Goal: Task Accomplishment & Management: Complete application form

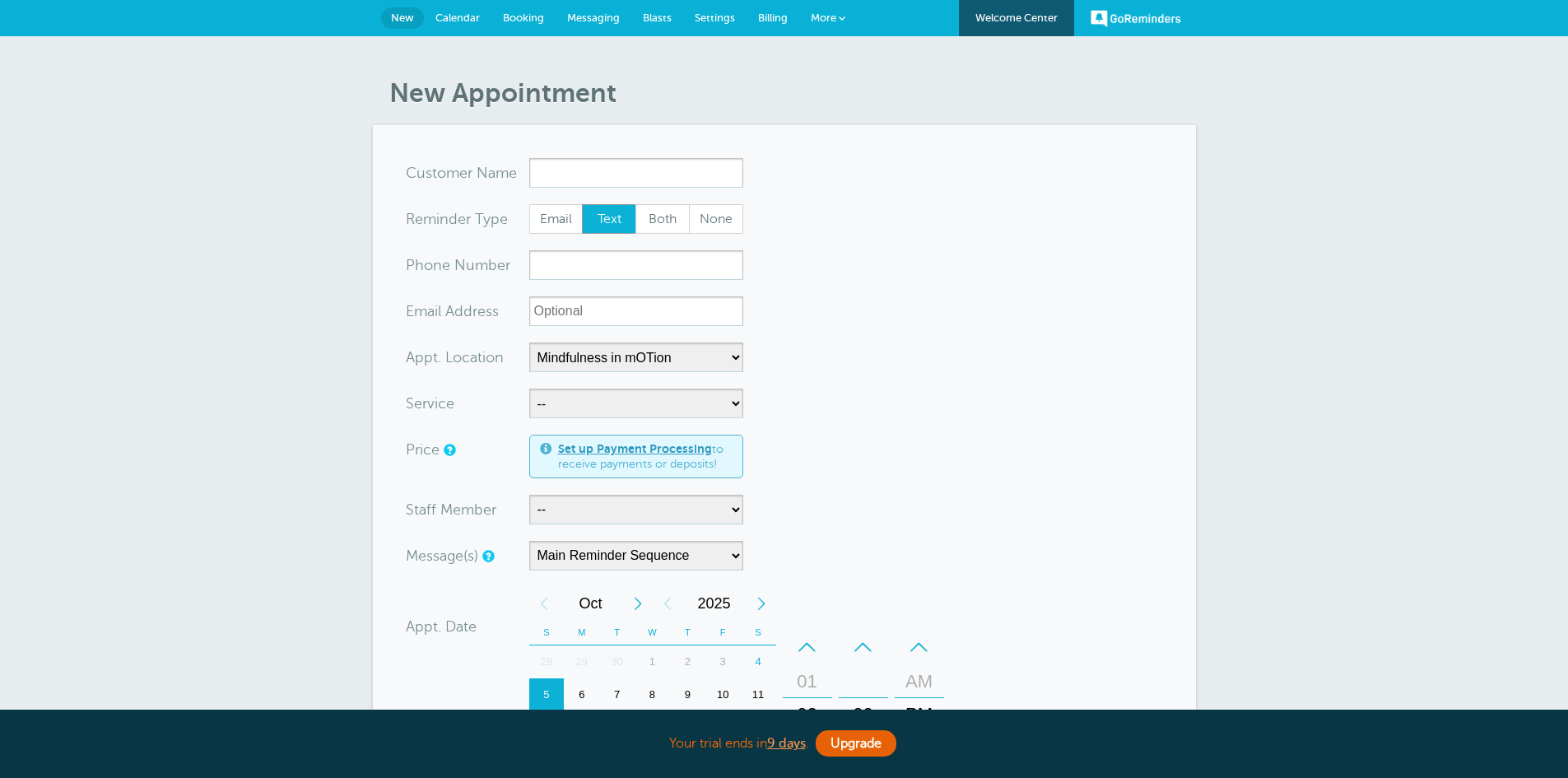
select select "25351"
click at [832, 20] on span "More" at bounding box center [823, 17] width 25 height 12
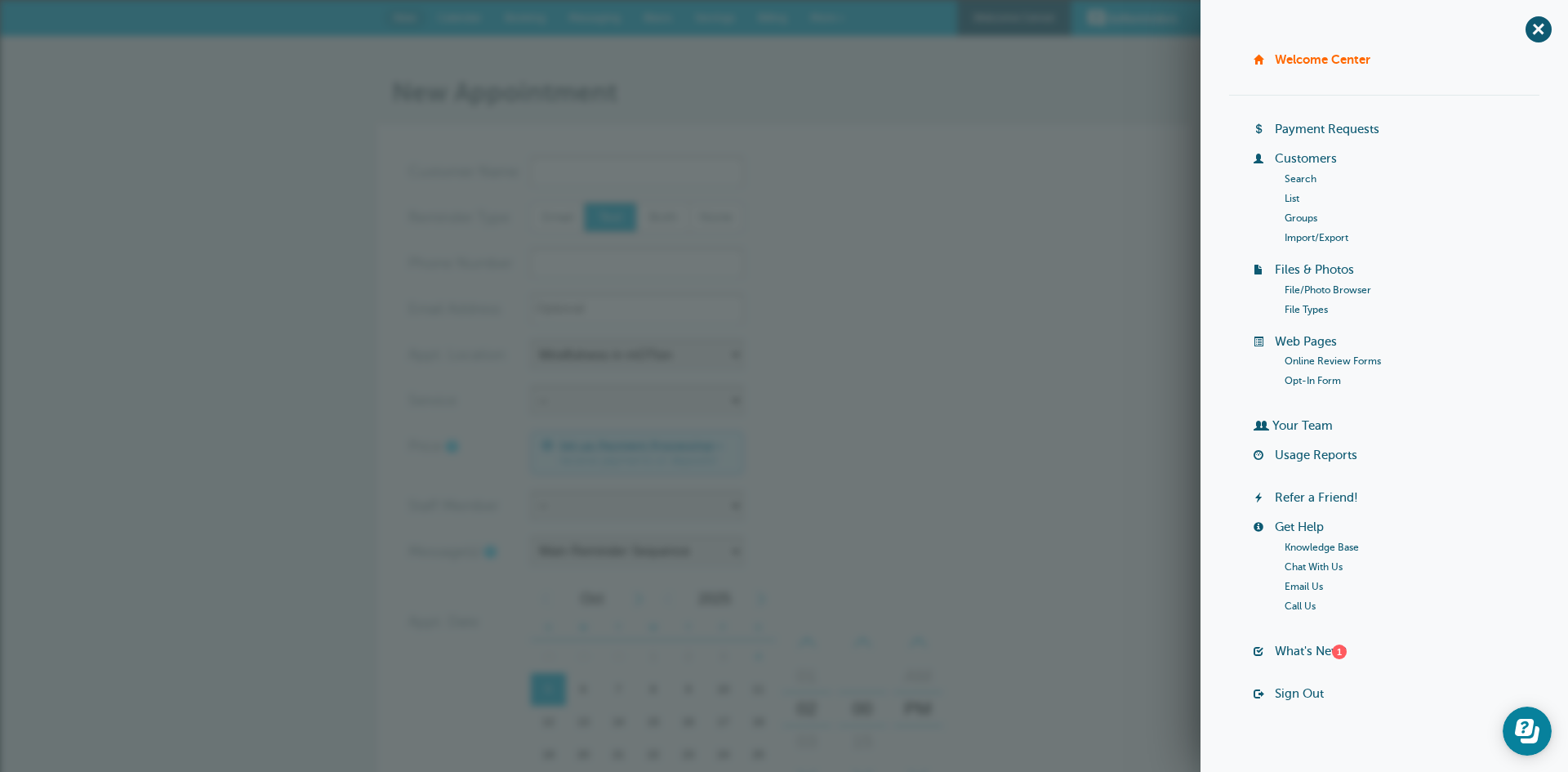
click at [1285, 194] on link "List" at bounding box center [1292, 199] width 15 height 11
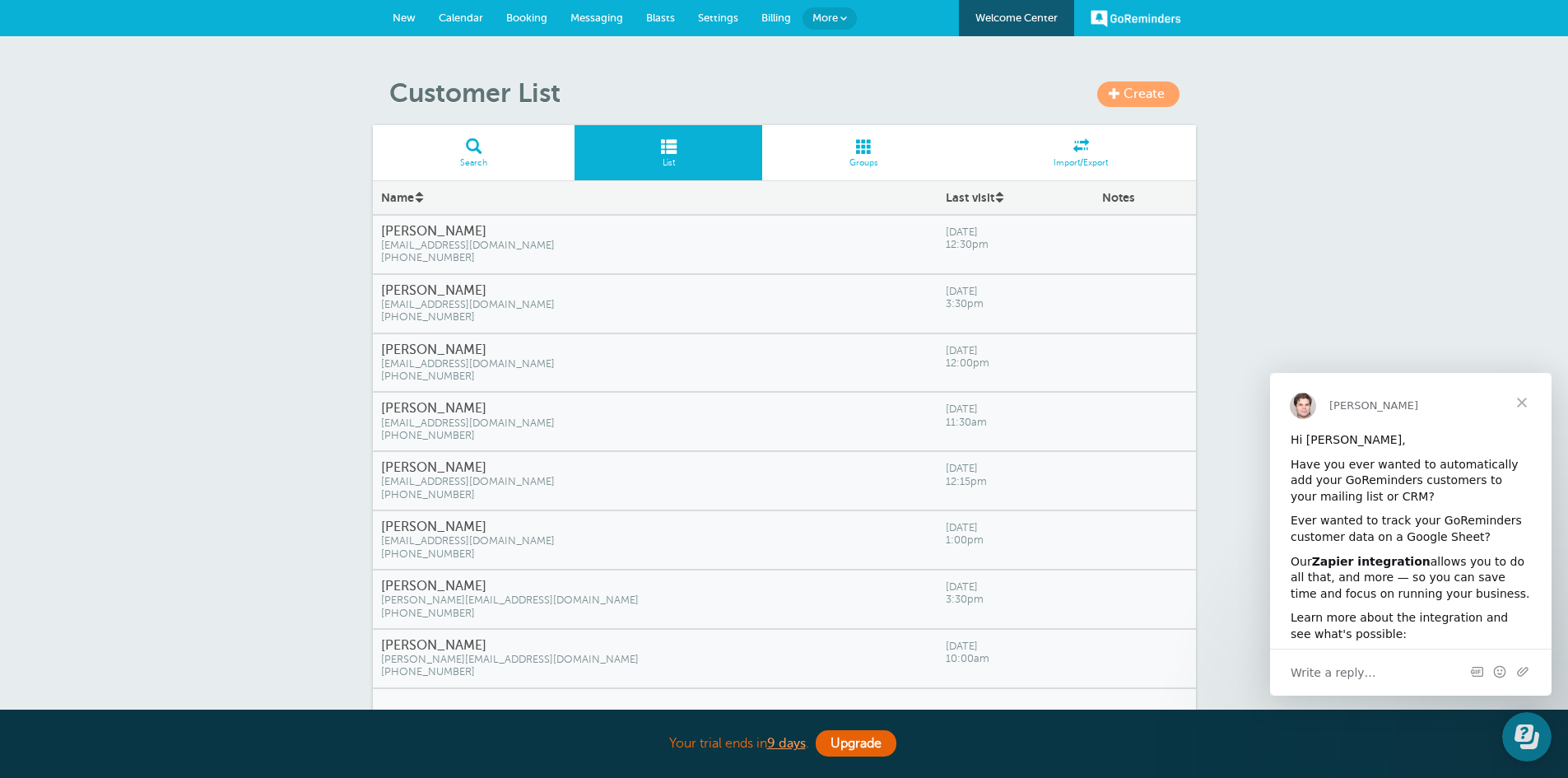
click at [439, 582] on h4 "Josh Avis" at bounding box center [654, 586] width 548 height 16
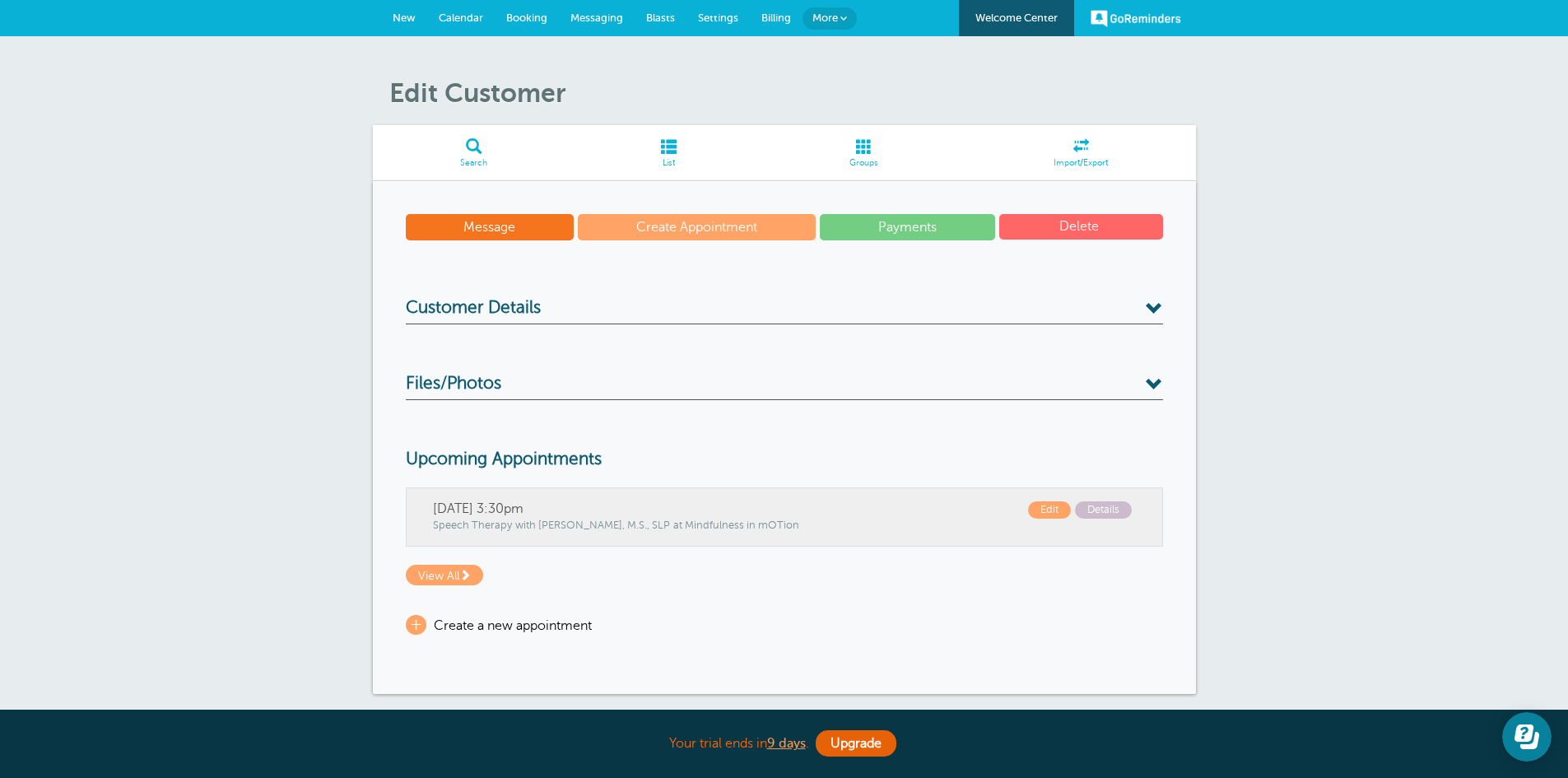
click at [645, 225] on link "Create Appointment" at bounding box center [697, 227] width 238 height 26
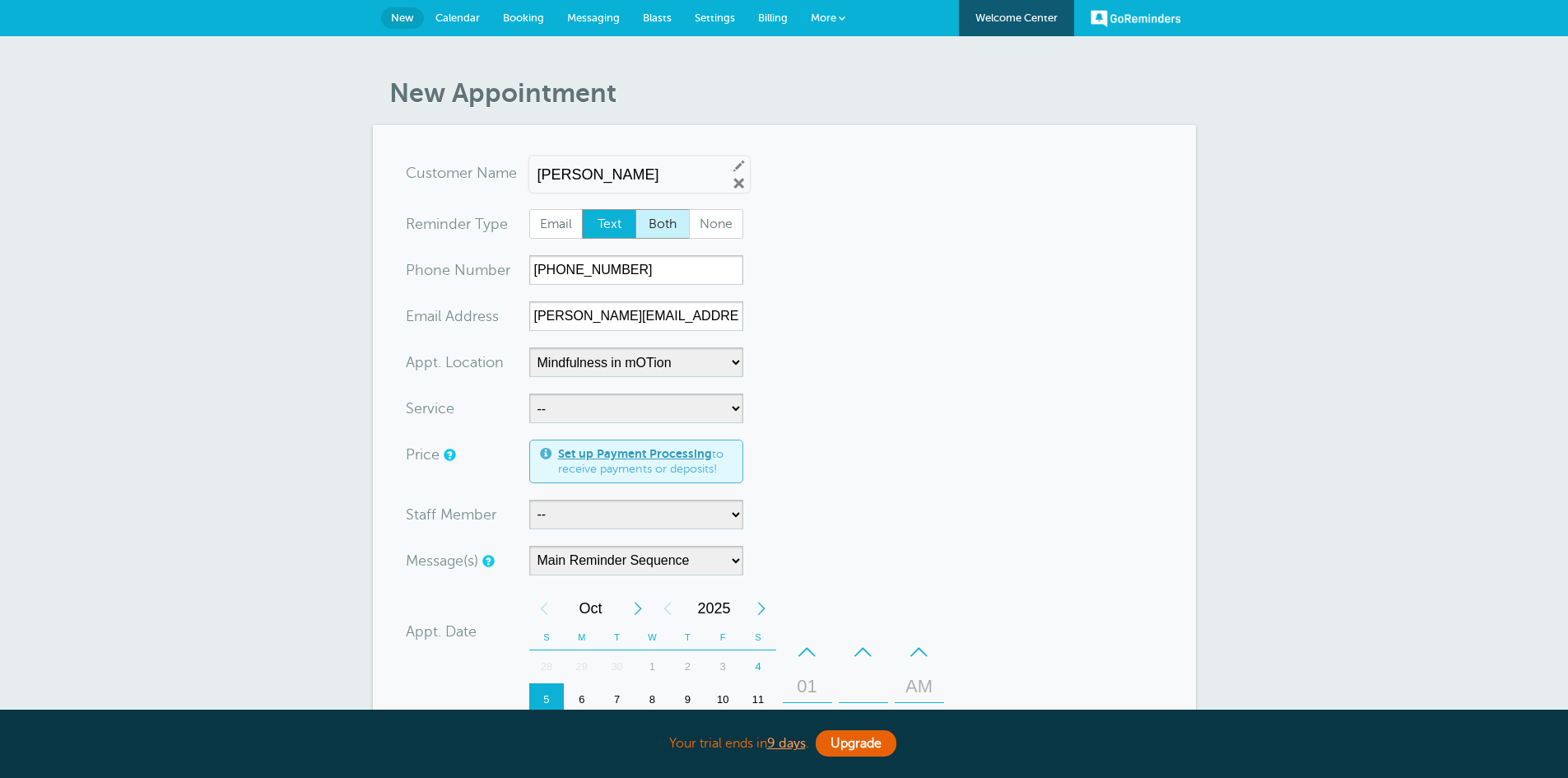
select select "25351"
click at [736, 403] on select "-- Occupational Therapy Physical Therapy Speech Therapy" at bounding box center [637, 409] width 214 height 30
select select "28345"
click at [529, 394] on select "-- [MEDICAL_DATA] Physical Therapy Speech Therapy" at bounding box center [637, 409] width 214 height 30
select select "5"
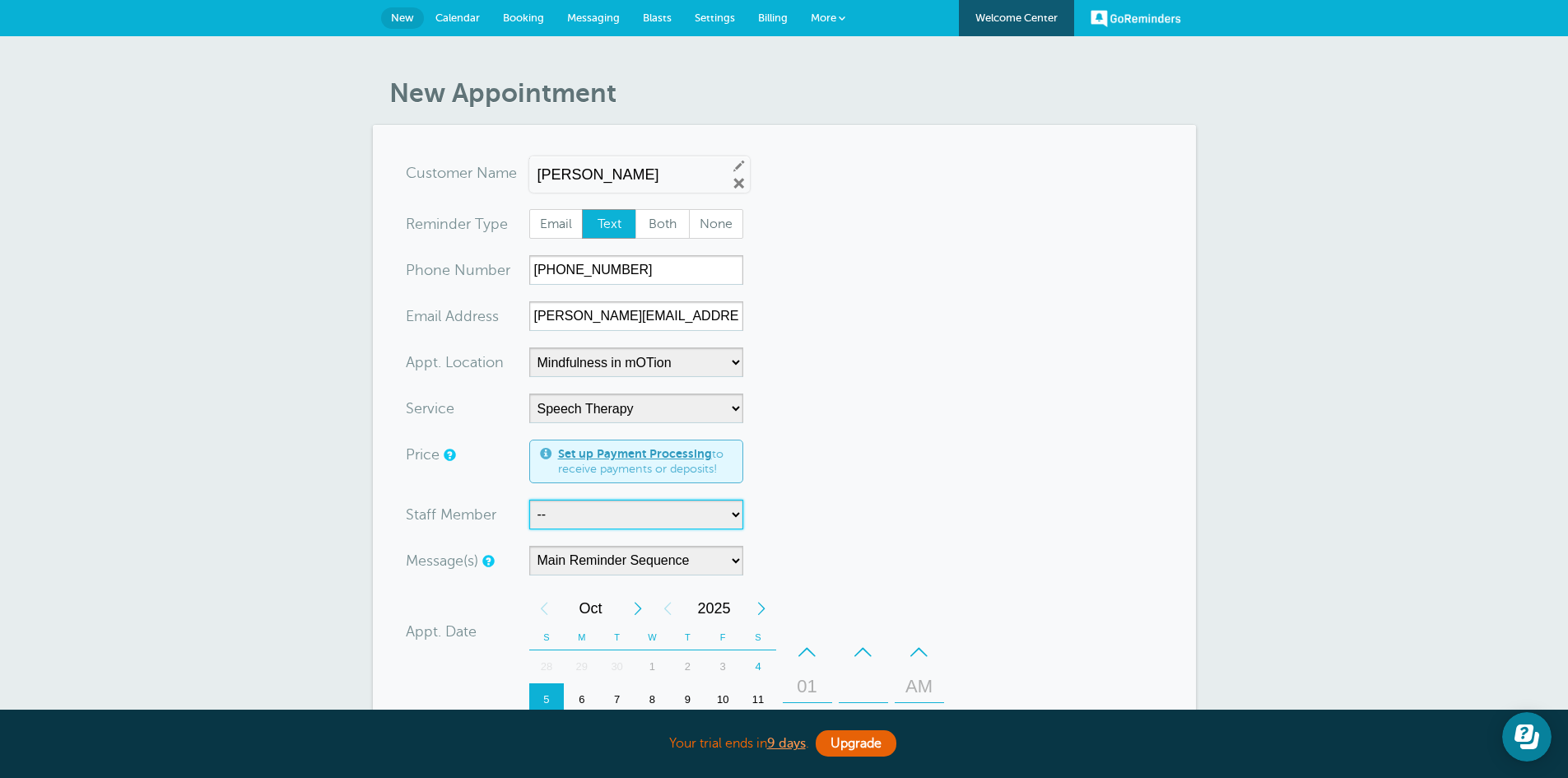
click at [663, 517] on select "-- Carly Kemmerer, M.S., SLP Danielle Delorenzo, OTD, OTR/L, RYT 200 Kaitlyn Wo…" at bounding box center [637, 515] width 214 height 30
select select "21662"
click at [529, 500] on select "-- Carly Kemmerer, M.S., SLP Danielle Delorenzo, OTD, OTR/L, RYT 200 Kaitlyn Wo…" at bounding box center [637, 515] width 214 height 30
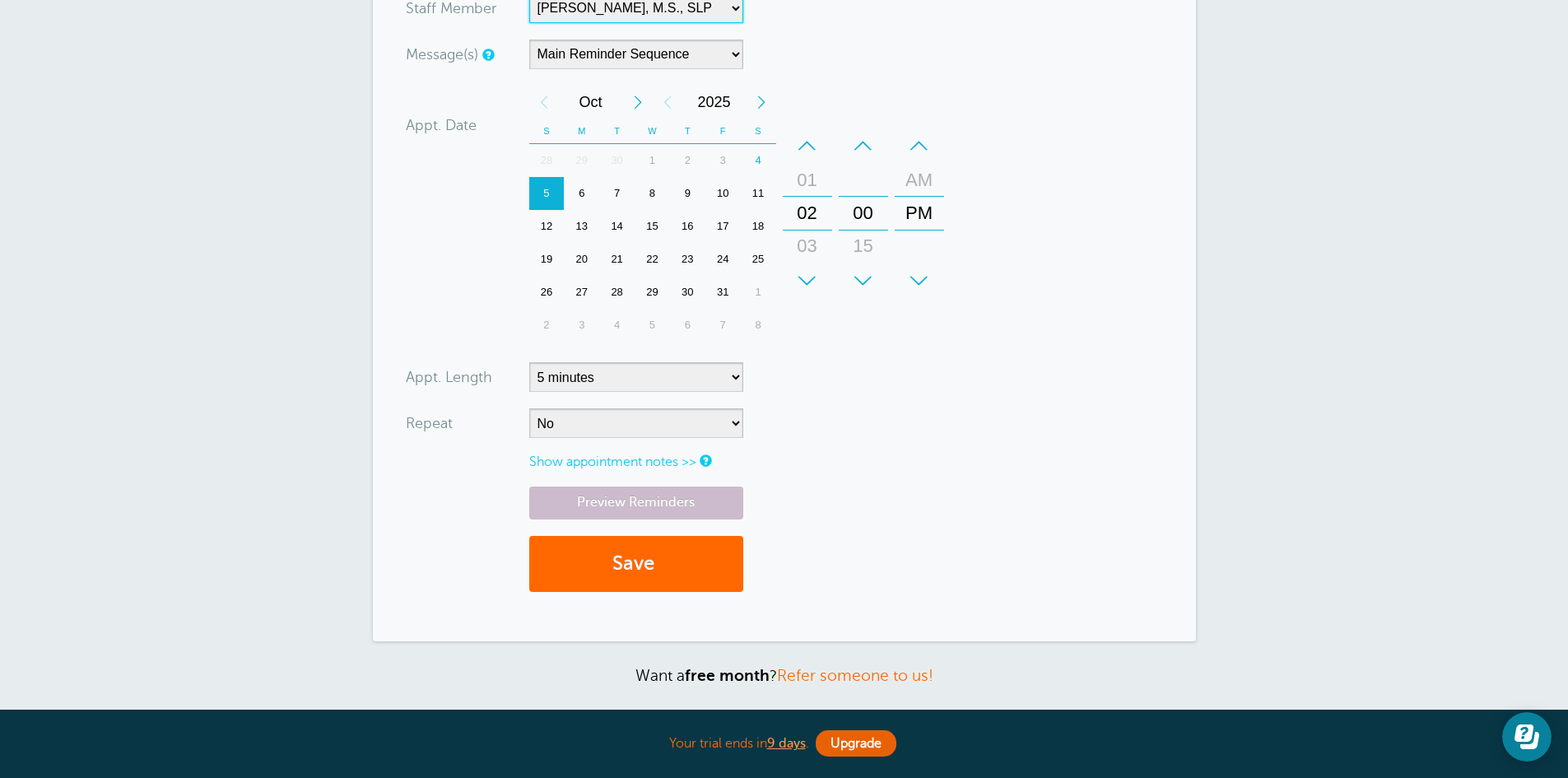
scroll to position [513, 0]
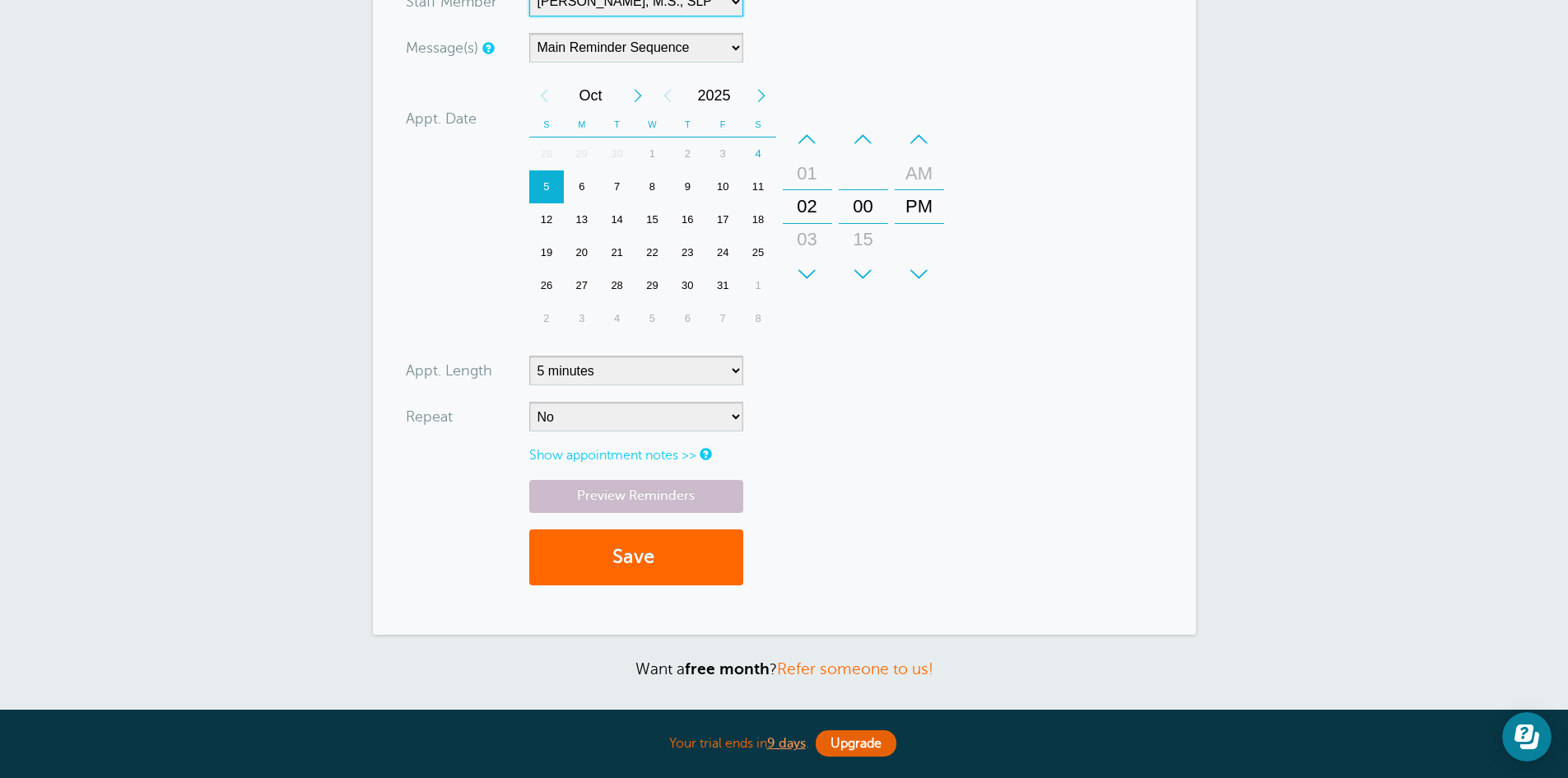
click at [583, 193] on div "6" at bounding box center [582, 186] width 35 height 33
click at [802, 232] on div "03" at bounding box center [807, 239] width 39 height 33
click at [864, 270] on div "+" at bounding box center [863, 274] width 49 height 33
click at [864, 237] on div "30" at bounding box center [863, 239] width 39 height 33
click at [730, 372] on select "5 minutes 10 minutes 15 minutes 20 minutes 25 minutes 30 minutes 35 minutes 40 …" at bounding box center [637, 370] width 214 height 30
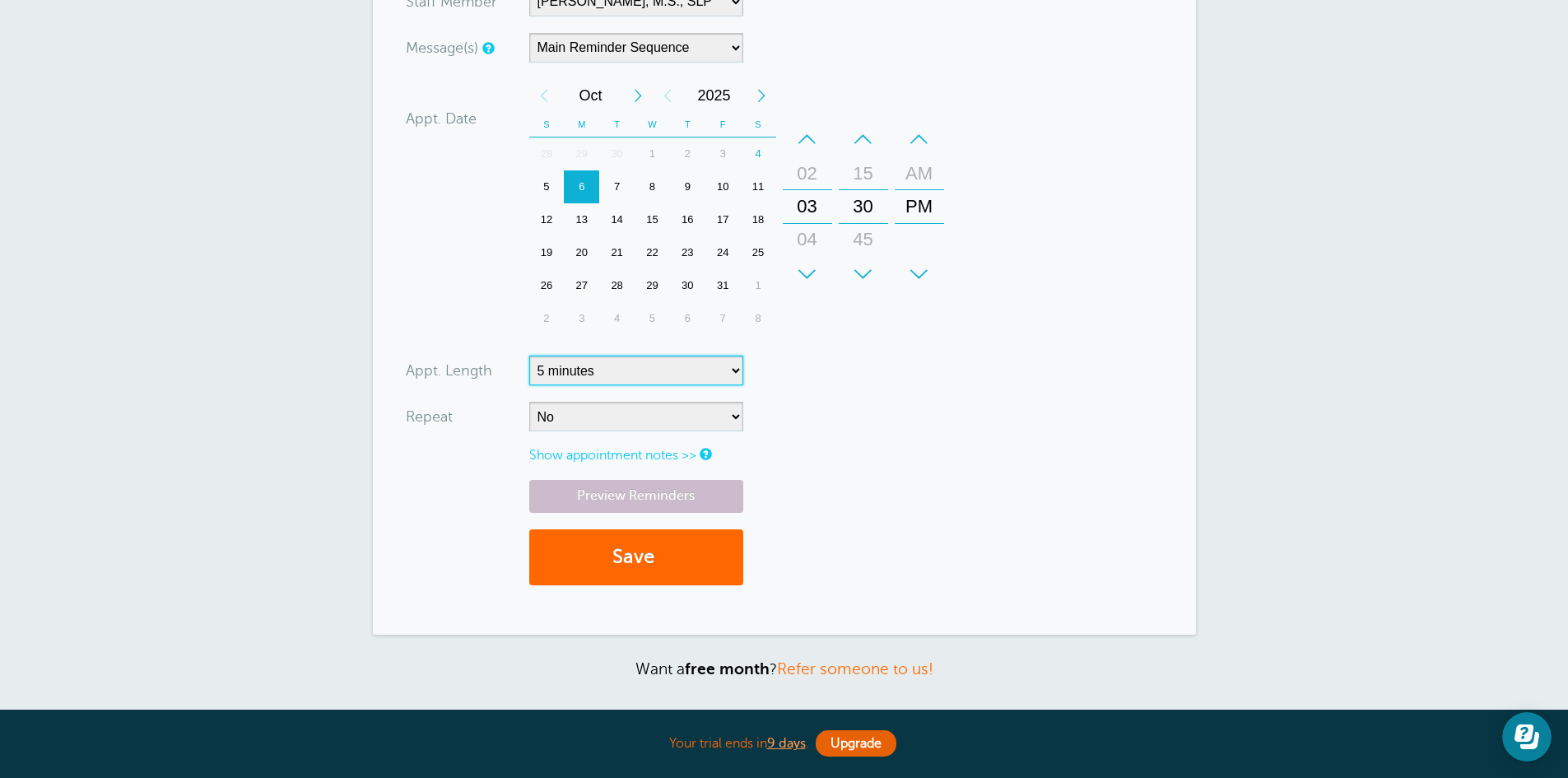
select select "75"
click at [529, 355] on select "5 minutes 10 minutes 15 minutes 20 minutes 25 minutes 30 minutes 35 minutes 40 …" at bounding box center [637, 370] width 214 height 30
click at [701, 569] on button "Save" at bounding box center [637, 557] width 214 height 57
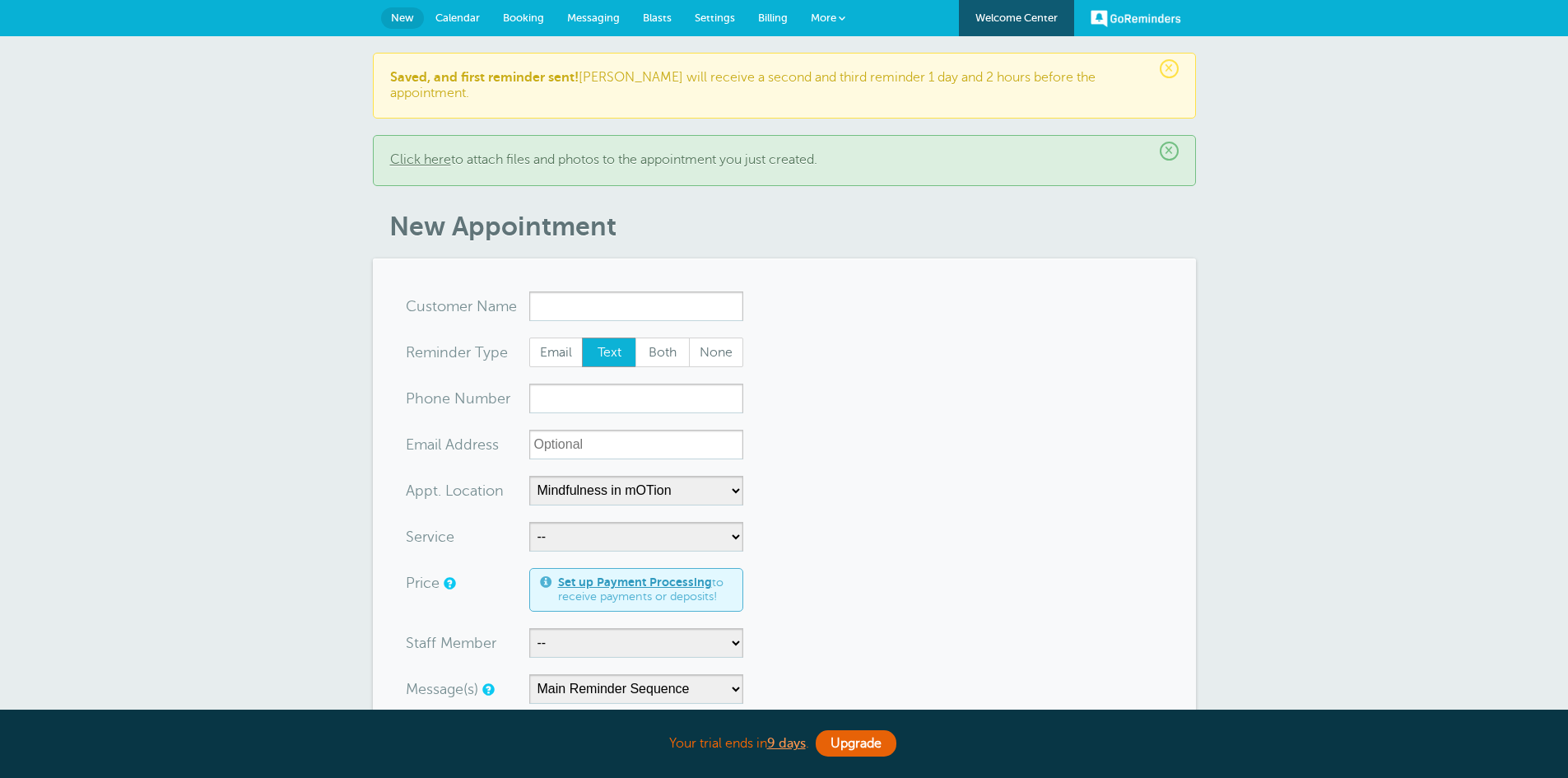
select select "25351"
click at [827, 12] on span "More" at bounding box center [823, 17] width 25 height 12
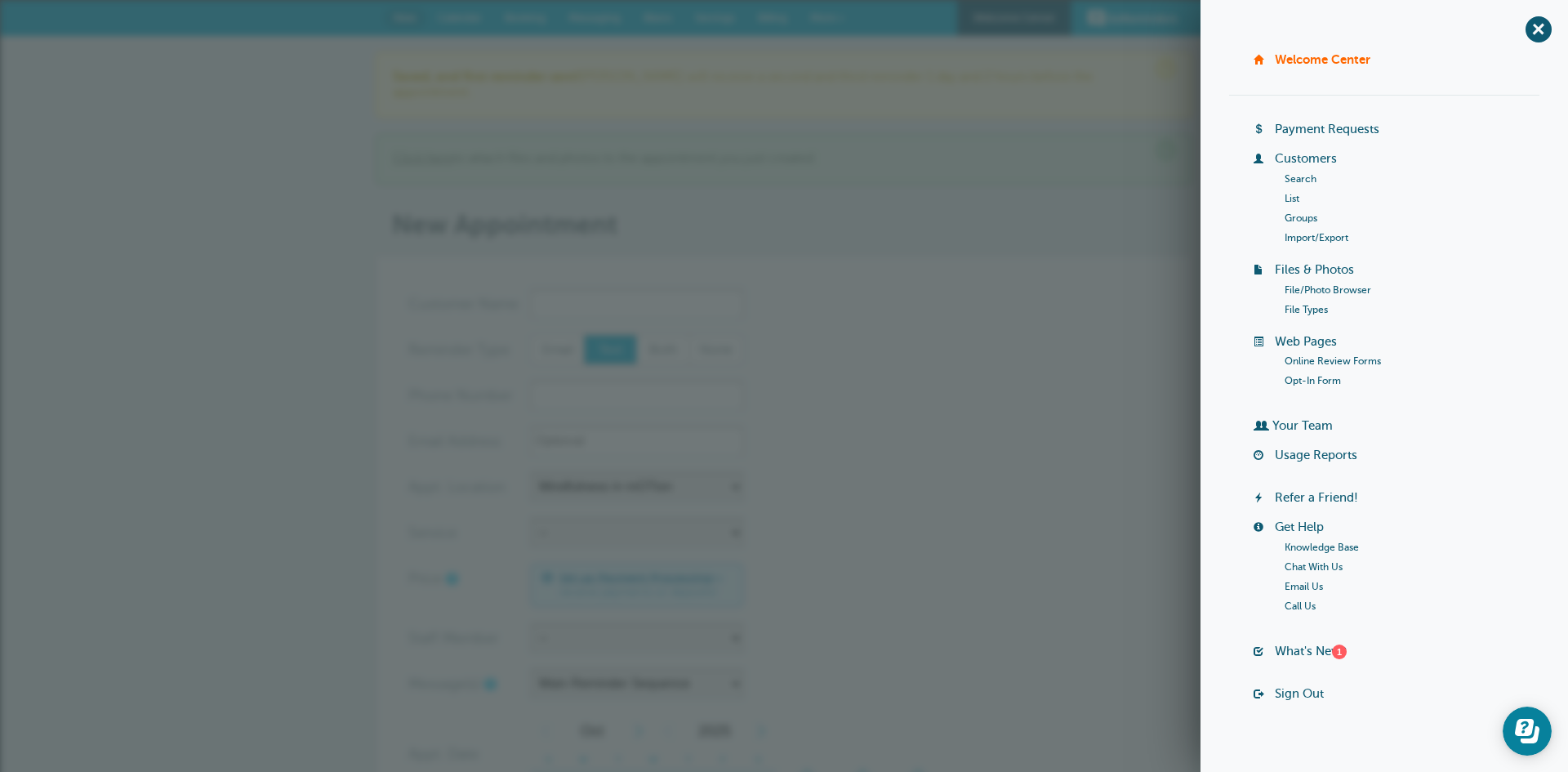
click at [1291, 202] on link "List" at bounding box center [1292, 199] width 15 height 11
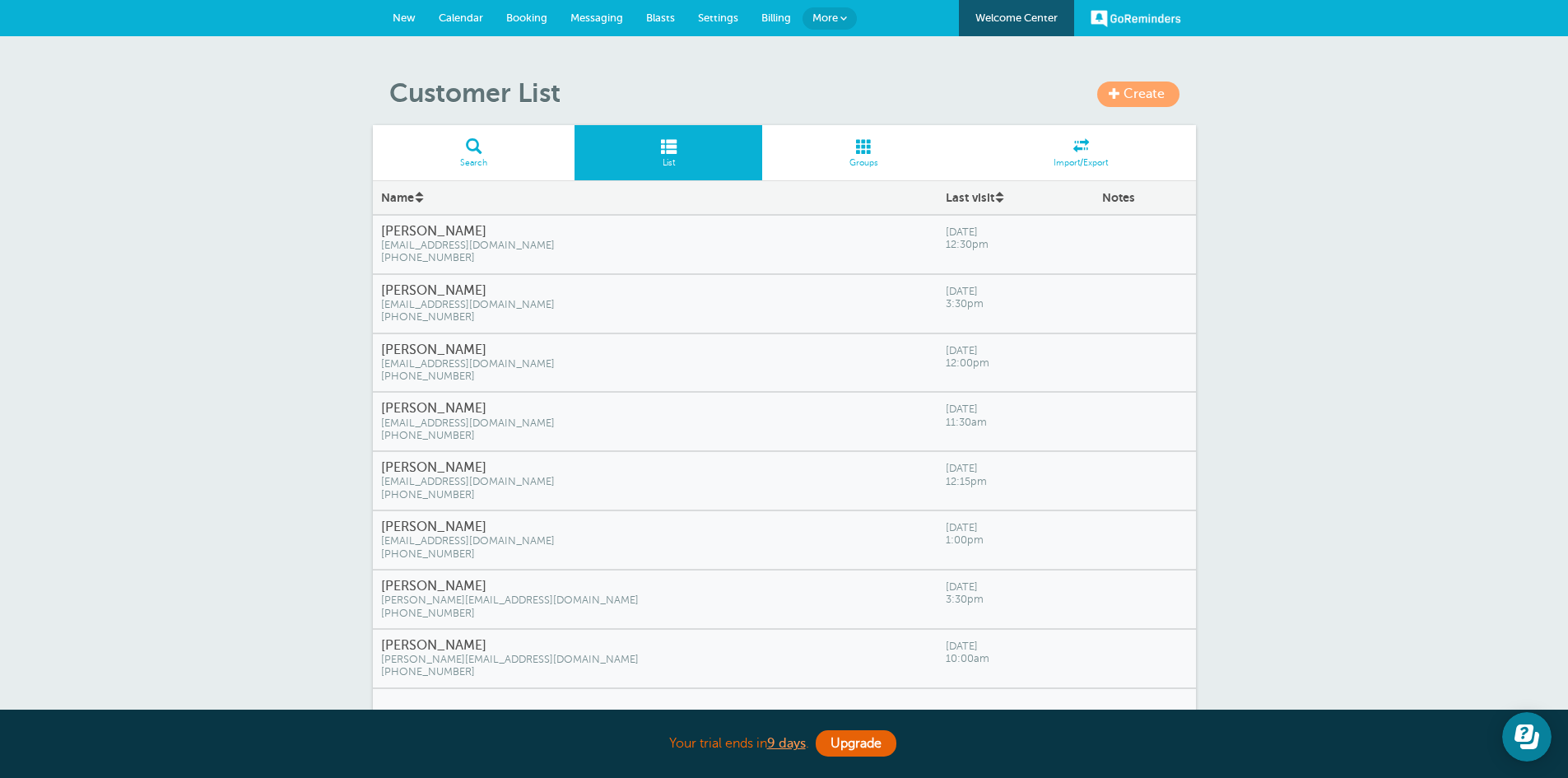
click at [715, 239] on span "[EMAIL_ADDRESS][DOMAIN_NAME]" at bounding box center [654, 245] width 548 height 12
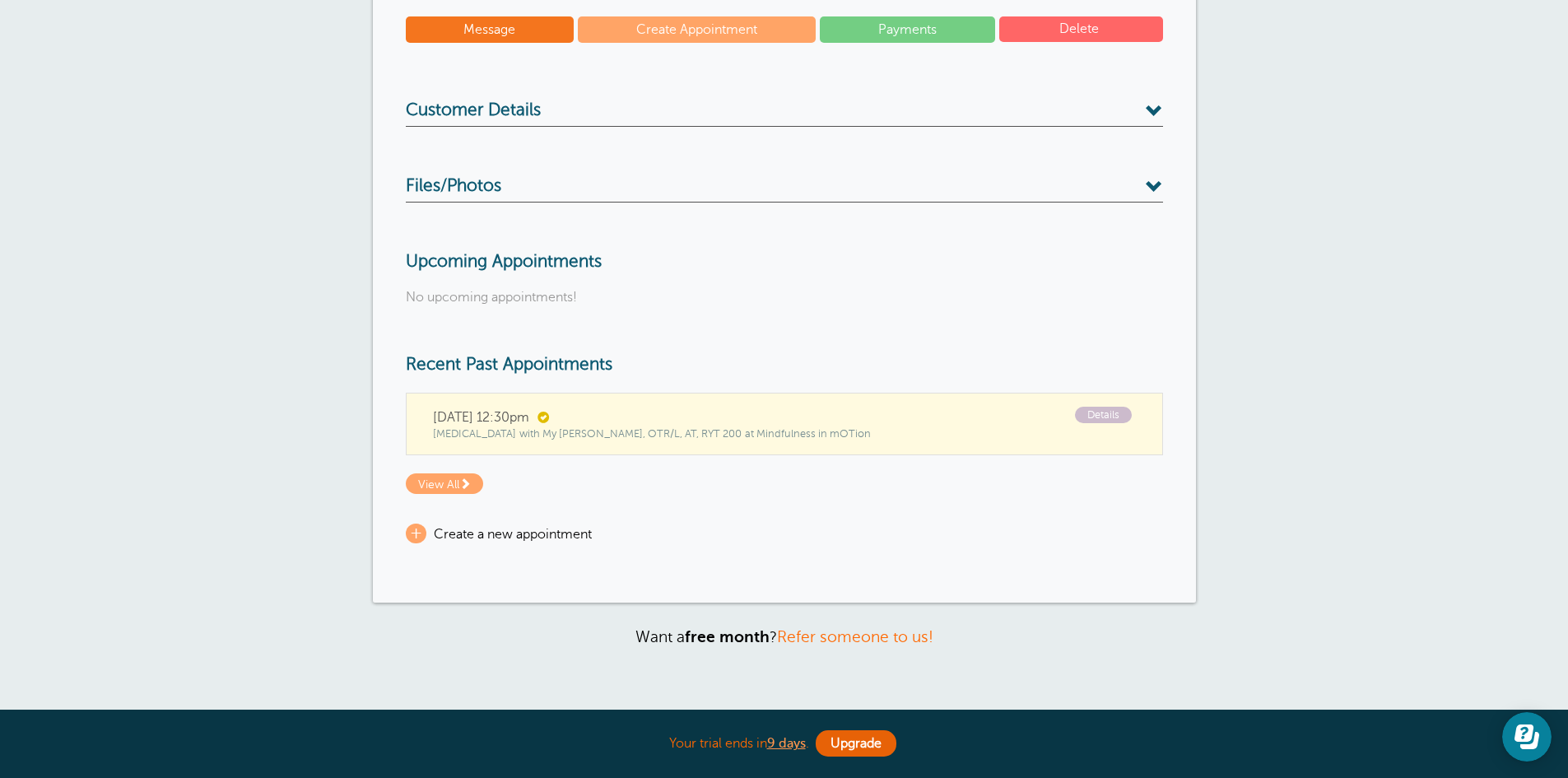
scroll to position [210, 0]
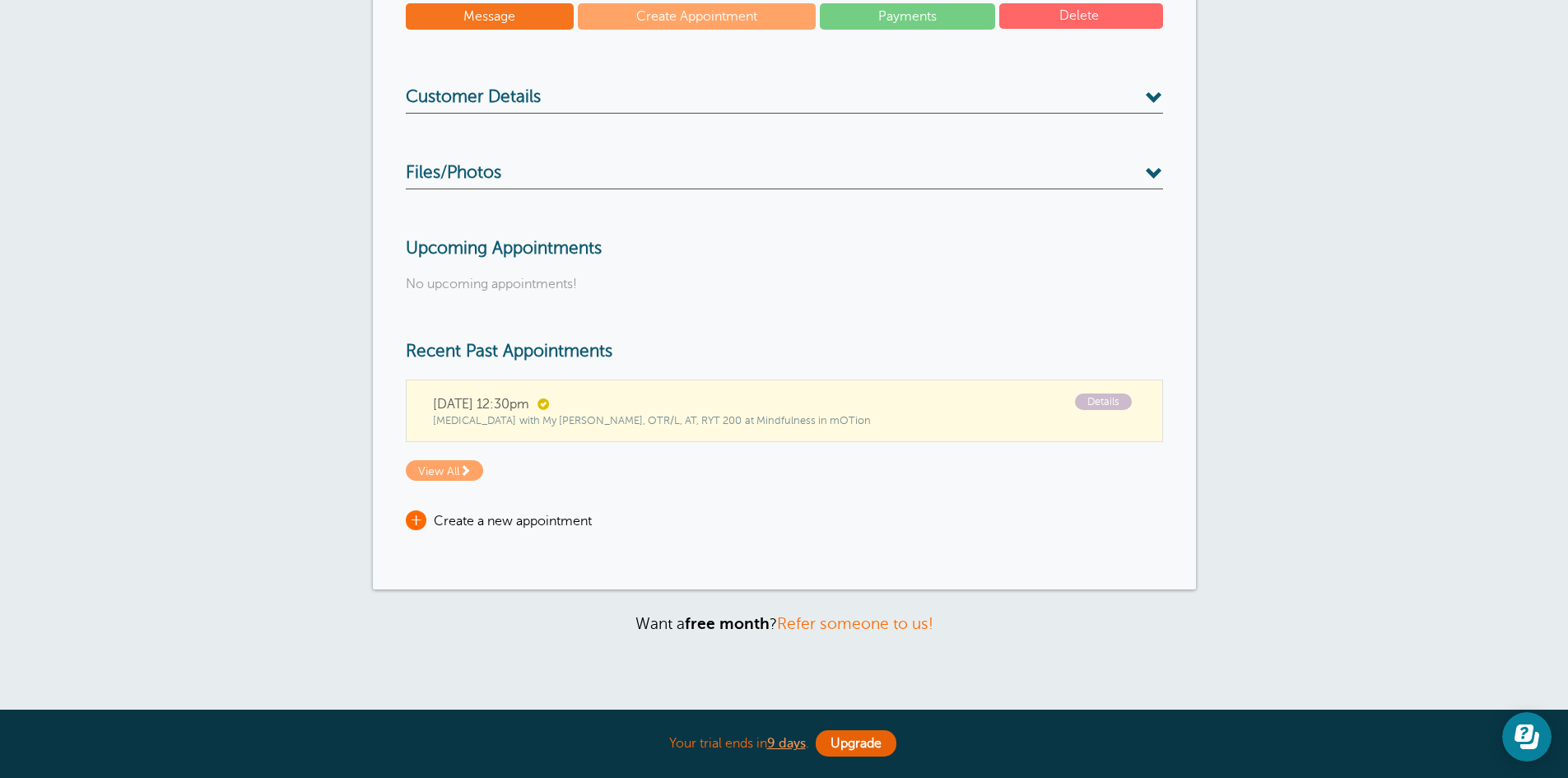
click at [416, 517] on span "+" at bounding box center [416, 519] width 20 height 20
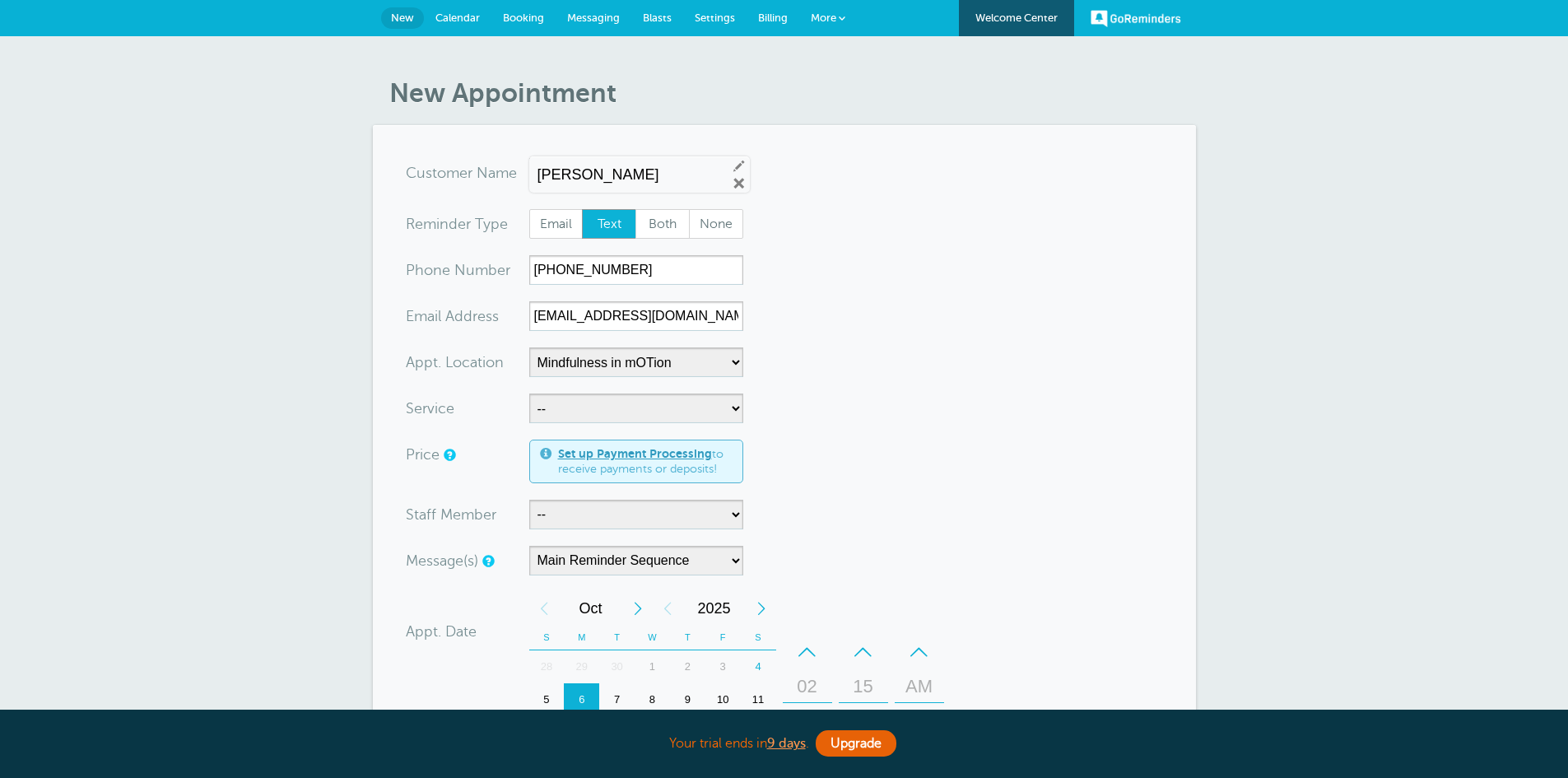
select select "25351"
click at [686, 402] on select "-- Occupational Therapy Physical Therapy Speech Therapy" at bounding box center [637, 409] width 214 height 30
select select "28343"
click at [529, 394] on select "-- Occupational Therapy Physical Therapy Speech Therapy" at bounding box center [637, 409] width 214 height 30
select select "5"
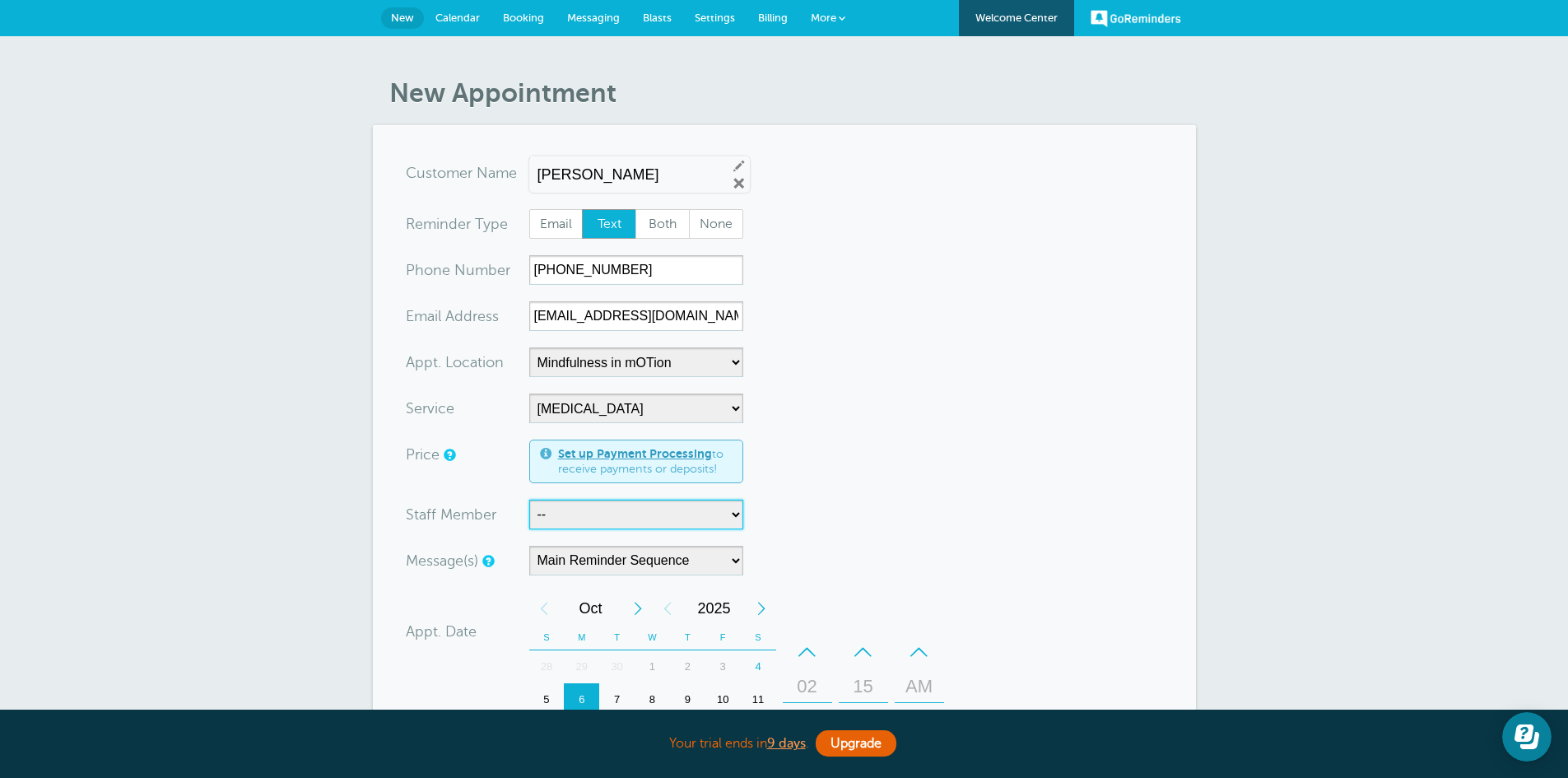
click at [687, 522] on select "-- Carly Kemmerer, M.S., SLP Danielle Delorenzo, OTD, OTR/L, RYT 200 Kaitlyn Wo…" at bounding box center [637, 515] width 214 height 30
select select "21660"
click at [529, 500] on select "-- Carly Kemmerer, M.S., SLP Danielle Delorenzo, OTD, OTR/L, RYT 200 Kaitlyn Wo…" at bounding box center [637, 515] width 214 height 30
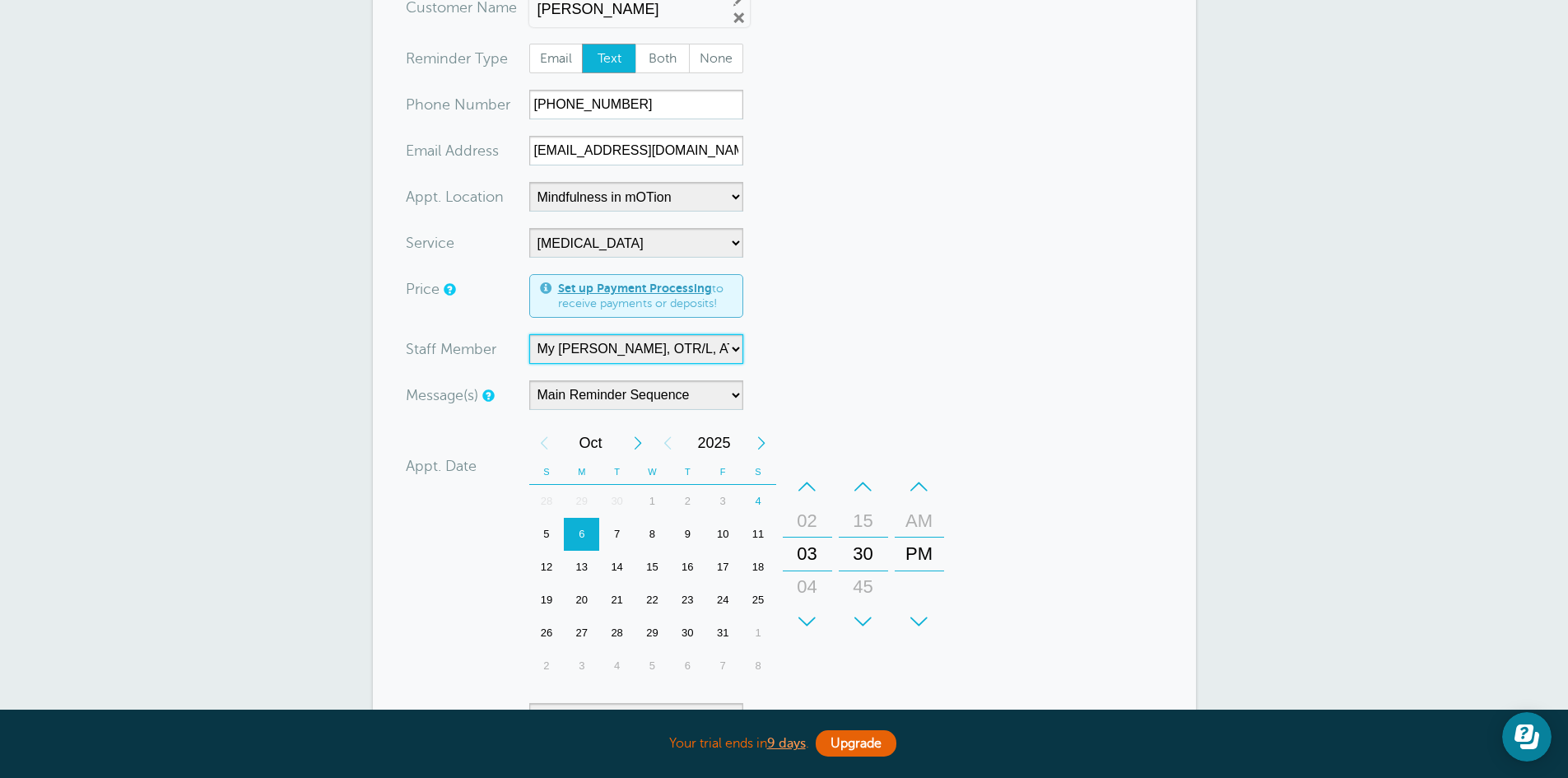
scroll to position [279, 0]
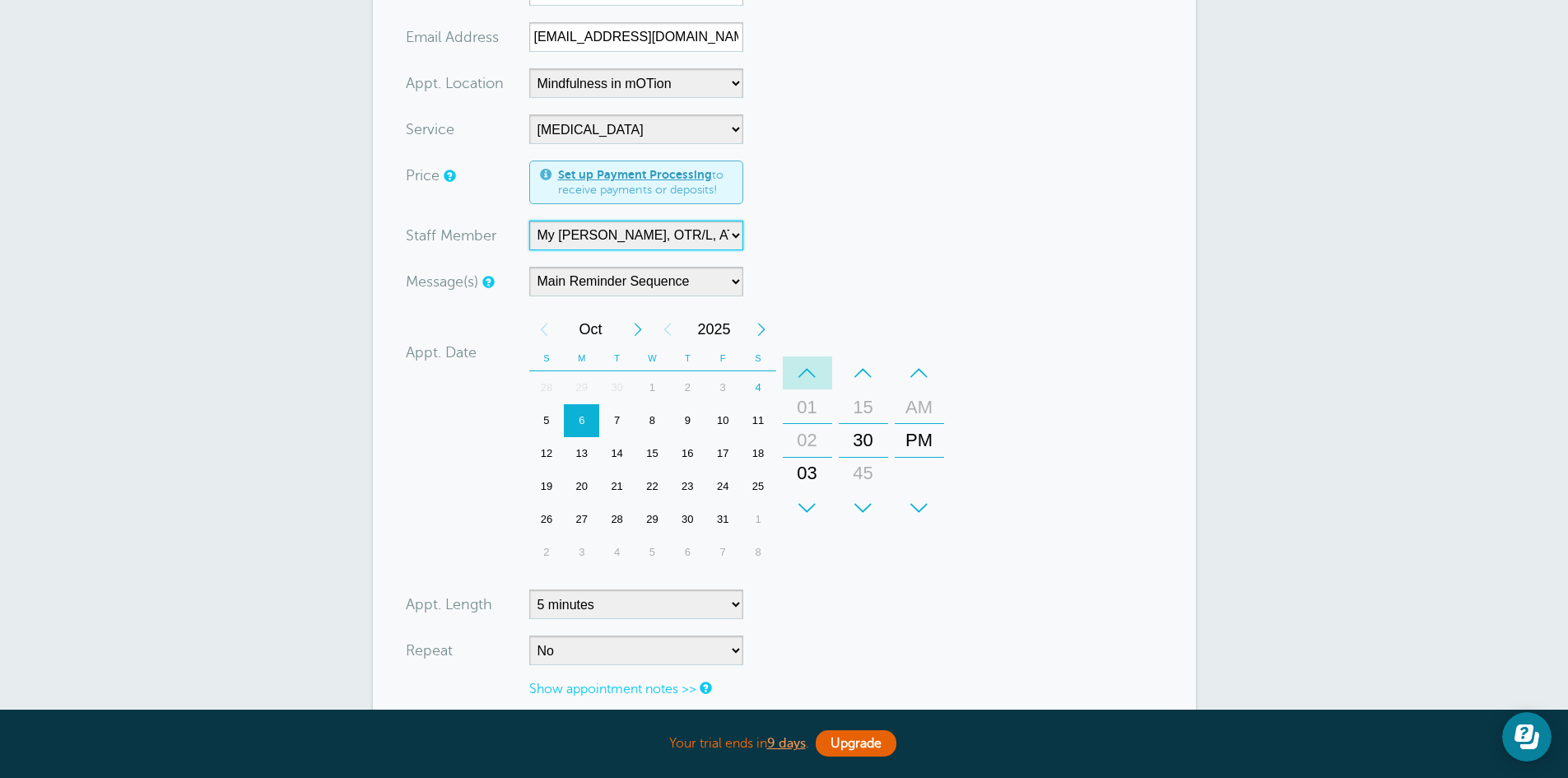
click at [811, 374] on div "–" at bounding box center [807, 372] width 49 height 33
click at [804, 505] on div "+" at bounding box center [807, 507] width 49 height 33
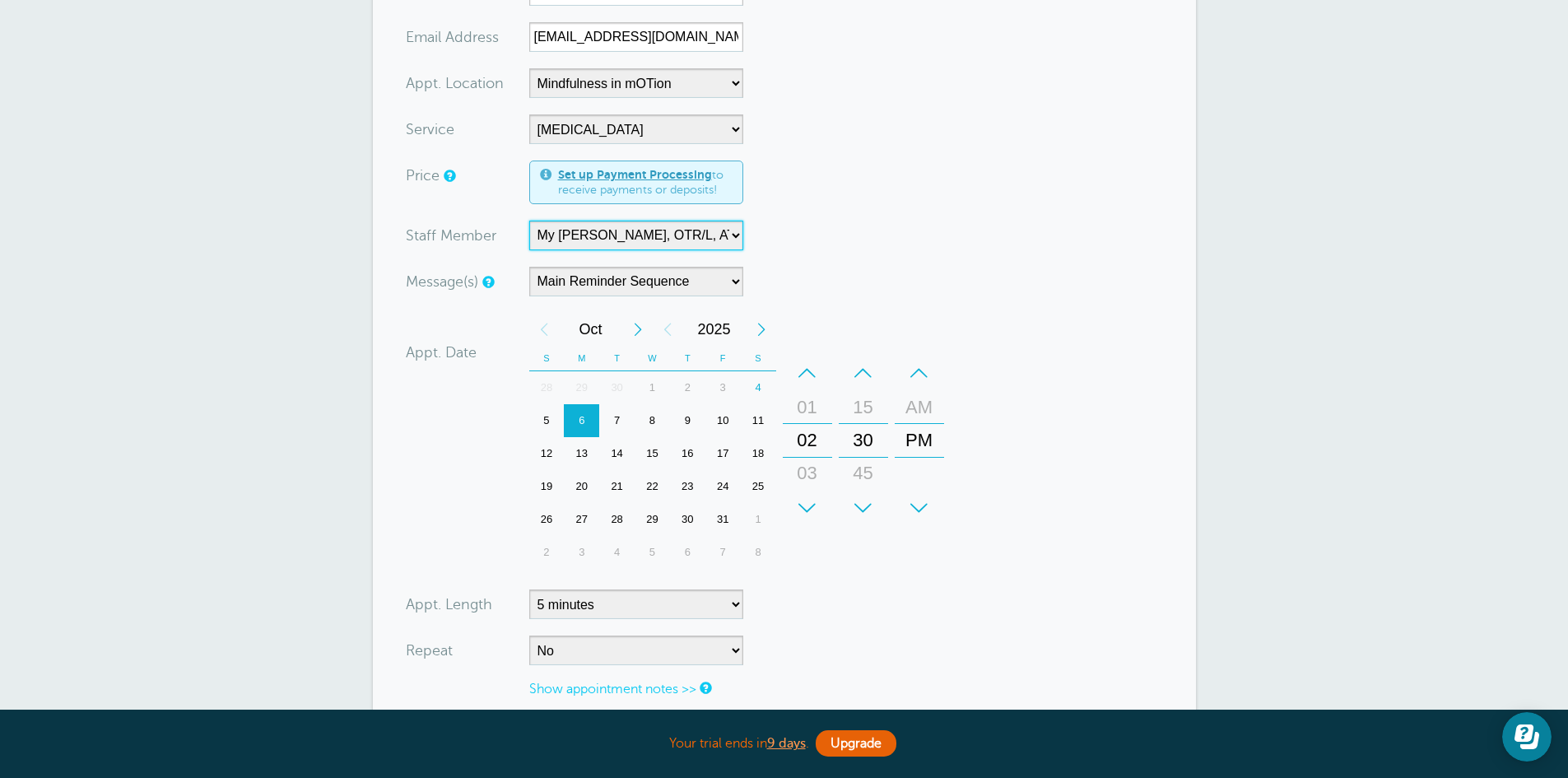
click at [804, 505] on div "+" at bounding box center [807, 507] width 49 height 33
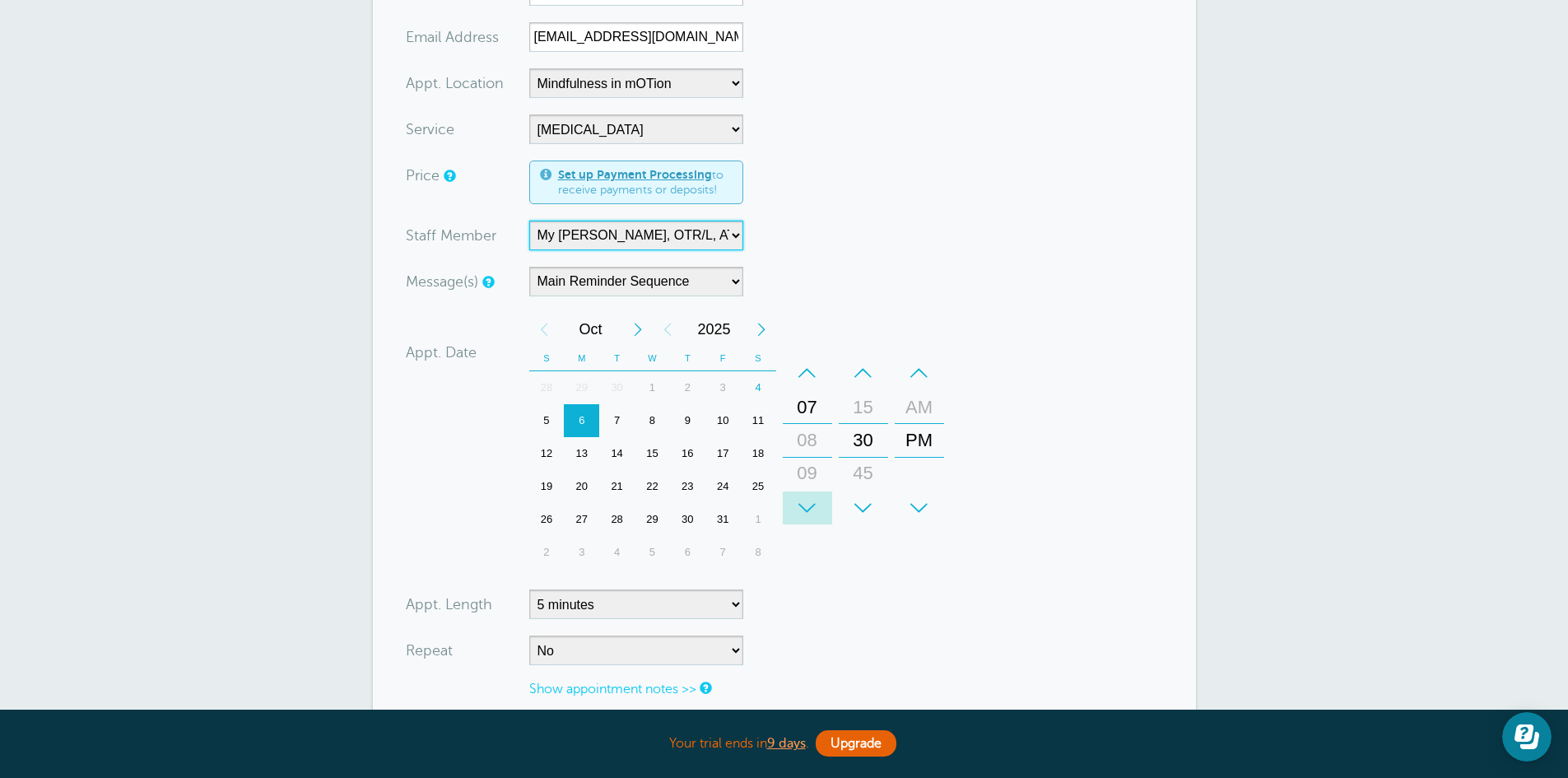
click at [804, 505] on div "+" at bounding box center [807, 507] width 49 height 33
click at [860, 374] on div "–" at bounding box center [863, 372] width 49 height 33
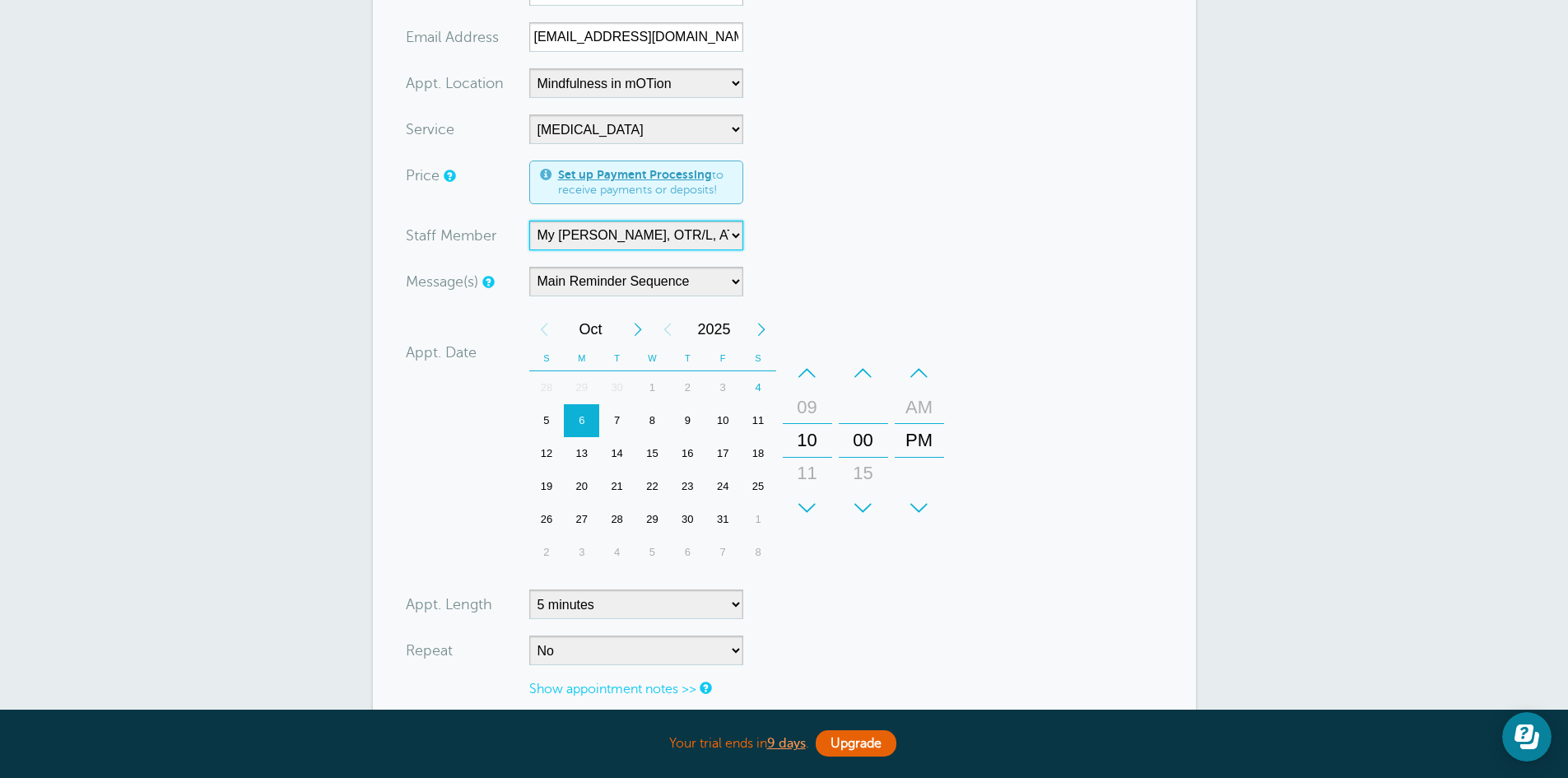
click at [919, 400] on div "AM" at bounding box center [919, 407] width 39 height 33
click at [730, 608] on select "5 minutes 10 minutes 15 minutes 20 minutes 25 minutes 30 minutes 35 minutes 40 …" at bounding box center [637, 604] width 214 height 30
select select "60"
click at [529, 589] on select "5 minutes 10 minutes 15 minutes 20 minutes 25 minutes 30 minutes 35 minutes 40 …" at bounding box center [637, 604] width 214 height 30
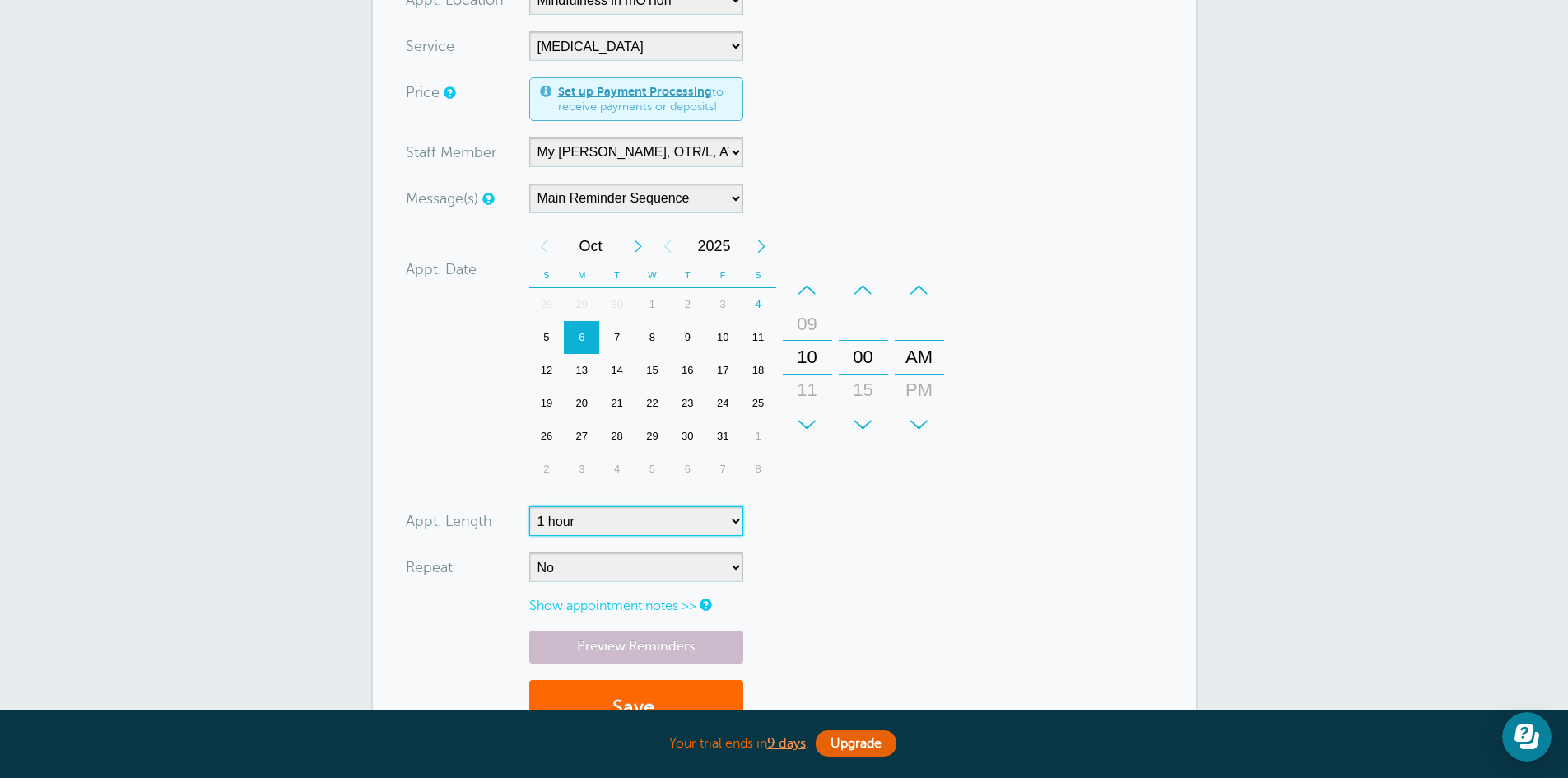
scroll to position [412, 0]
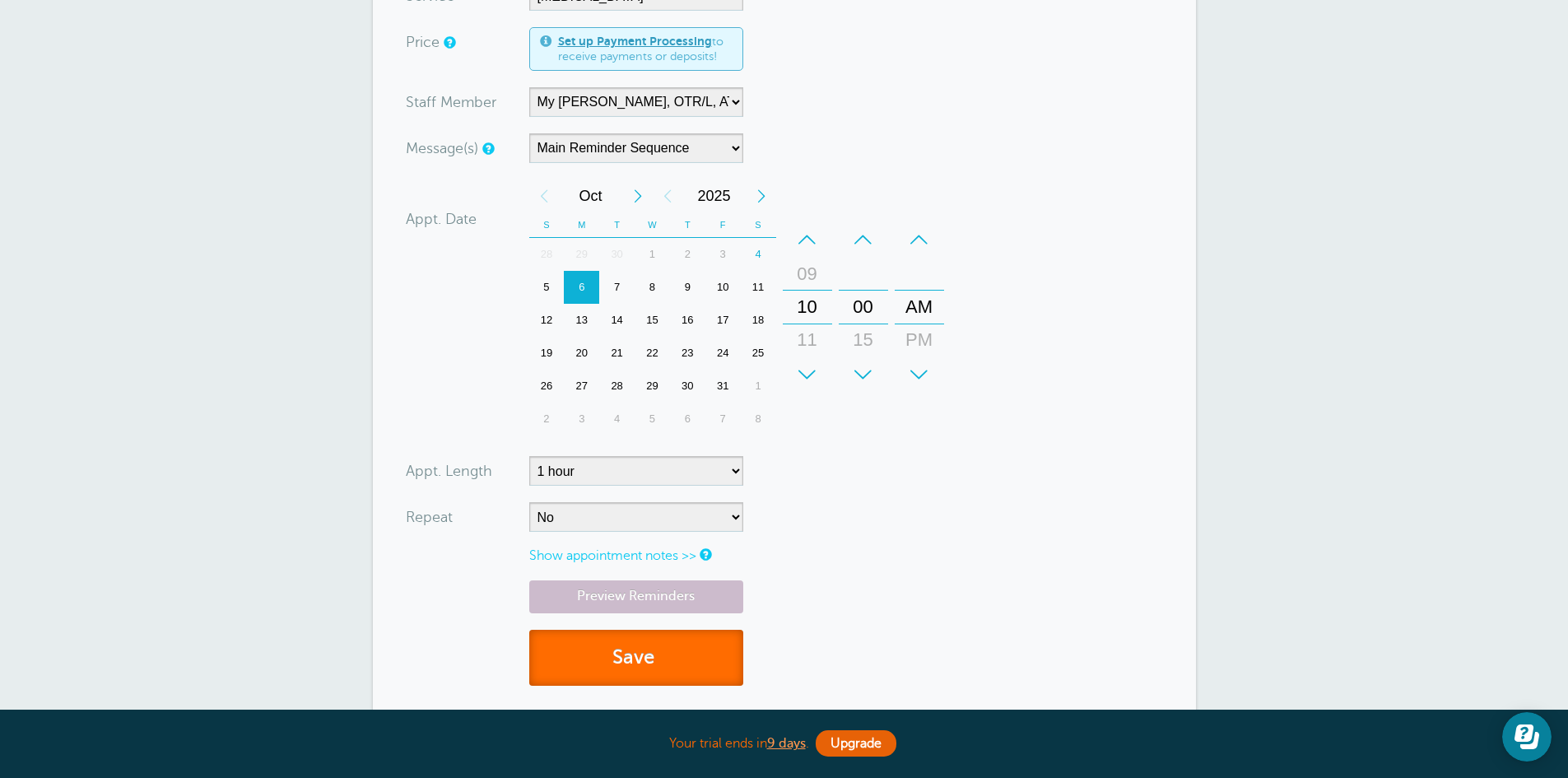
click at [639, 662] on button "Save" at bounding box center [637, 657] width 214 height 57
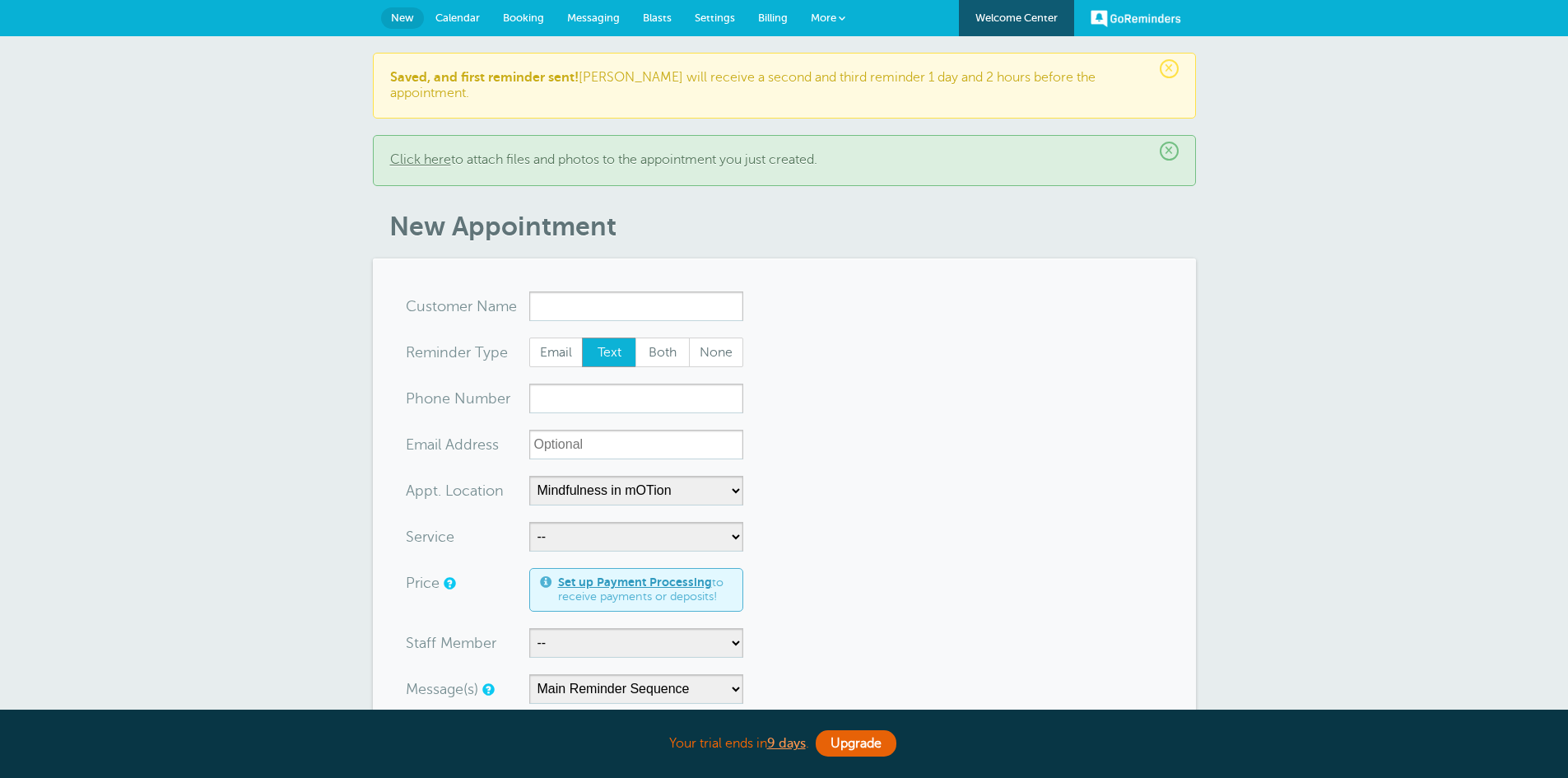
select select "25351"
